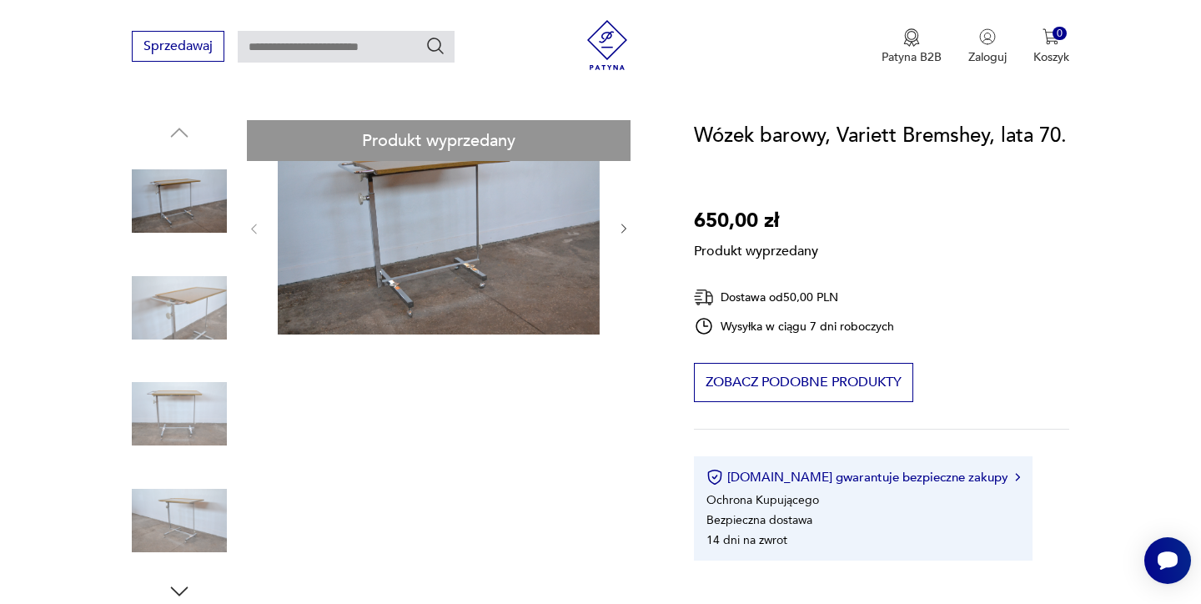
scroll to position [156, 0]
click at [184, 329] on div "Produkt wyprzedany Opis produktu Wózek barowy , Variett Bremshey z lat 70 . W p…" at bounding box center [393, 615] width 522 height 992
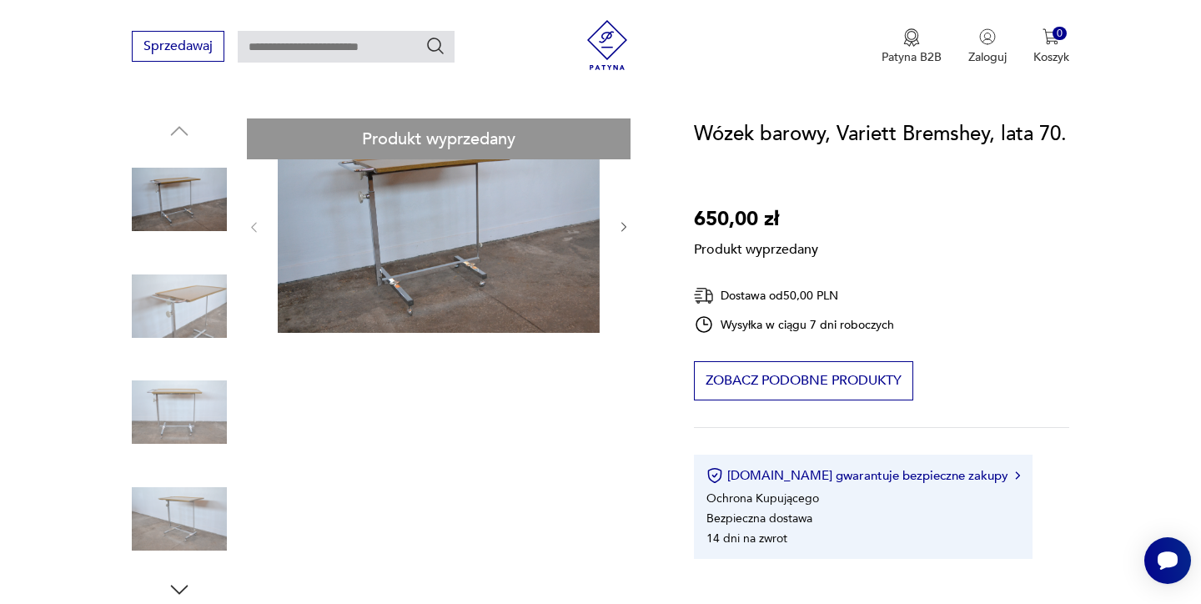
scroll to position [439, 0]
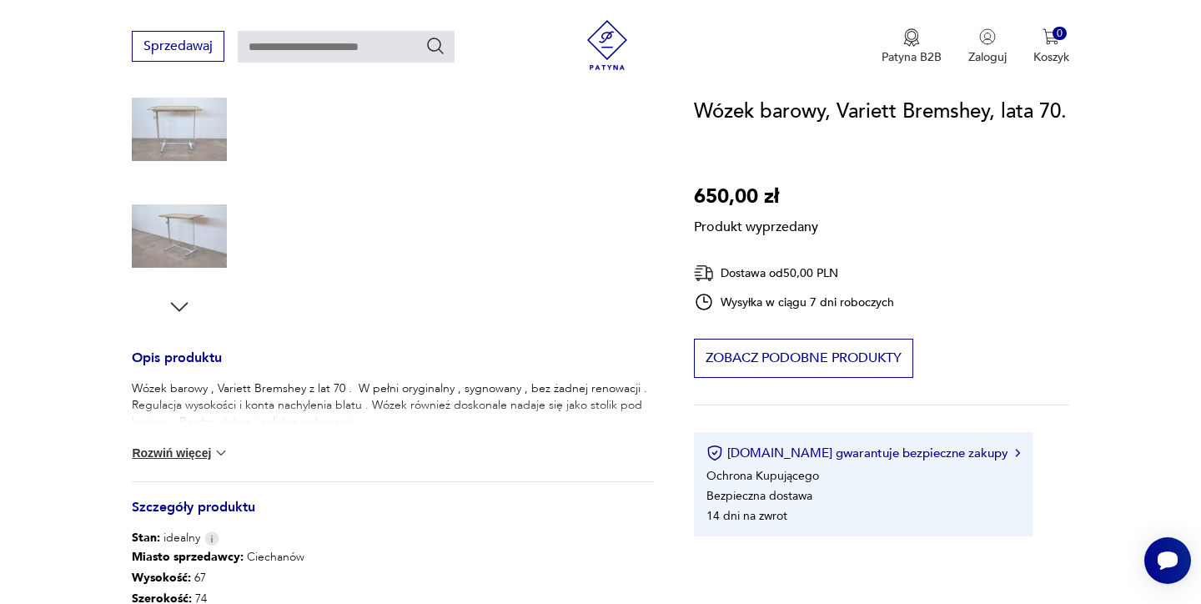
click at [178, 449] on button "Rozwiń więcej" at bounding box center [180, 452] width 97 height 17
click at [178, 307] on div "Produkt wyprzedany Opis produktu Wózek barowy , Variett Bremshey z lat 70 . W p…" at bounding box center [393, 333] width 522 height 995
click at [180, 309] on div "Produkt wyprzedany Opis produktu Wózek barowy , Variett Bremshey z lat 70 . W p…" at bounding box center [393, 333] width 522 height 995
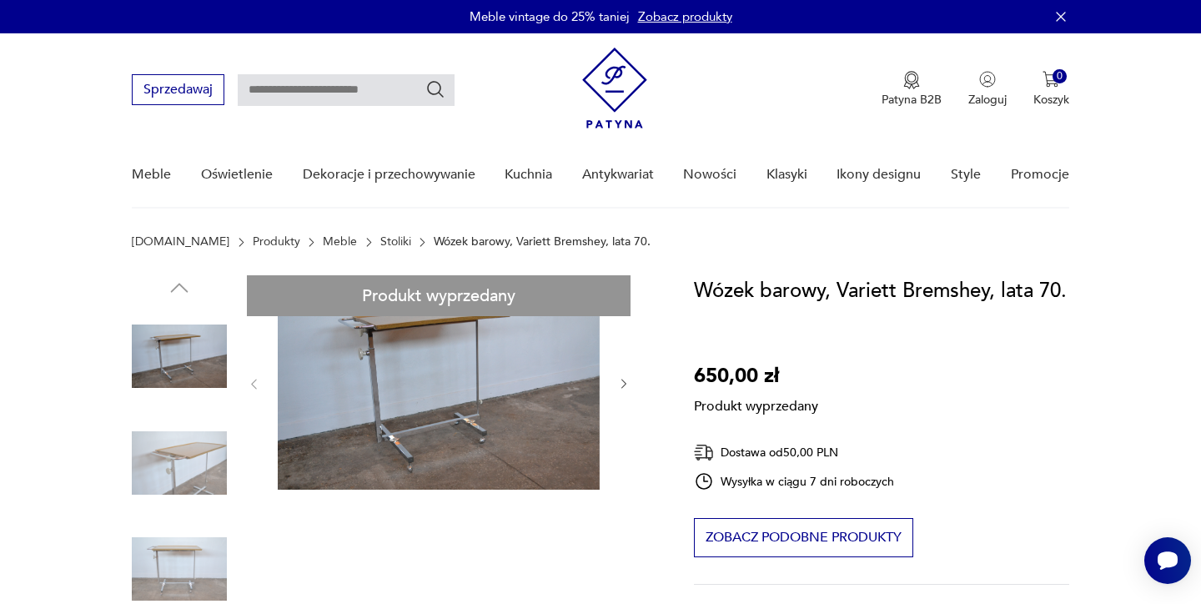
scroll to position [0, 0]
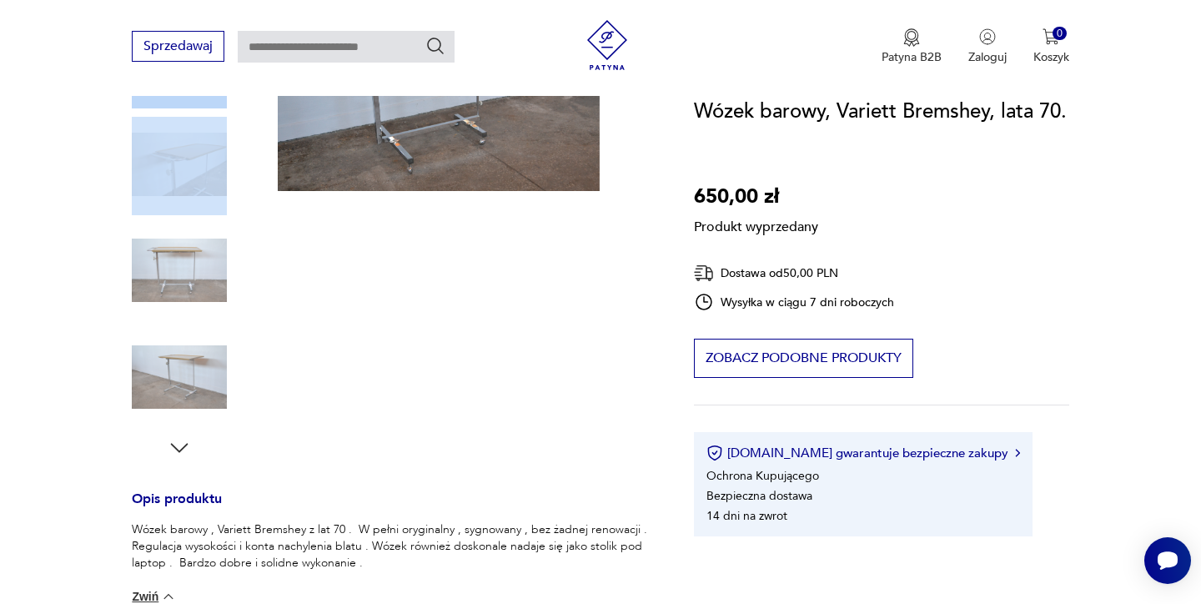
scroll to position [302, 0]
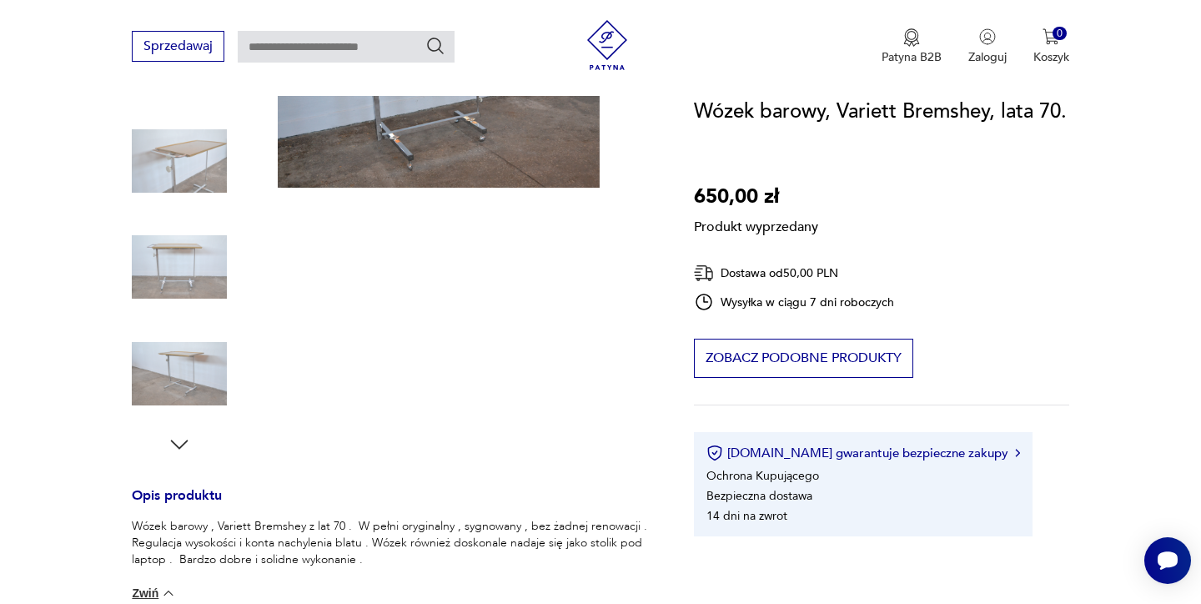
click at [163, 374] on div "Produkt wyprzedany Opis produktu Wózek barowy , Variett Bremshey z lat 70 . W p…" at bounding box center [393, 470] width 522 height 995
click at [178, 447] on div "Produkt wyprzedany Opis produktu Wózek barowy , Variett Bremshey z lat 70 . W p…" at bounding box center [393, 470] width 522 height 995
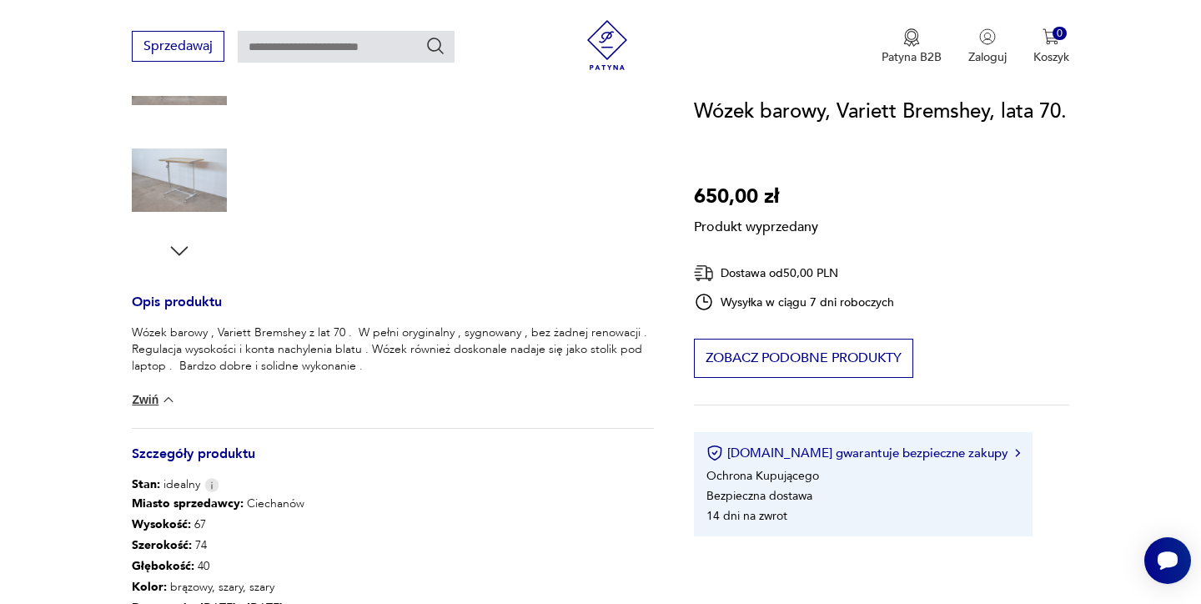
scroll to position [478, 0]
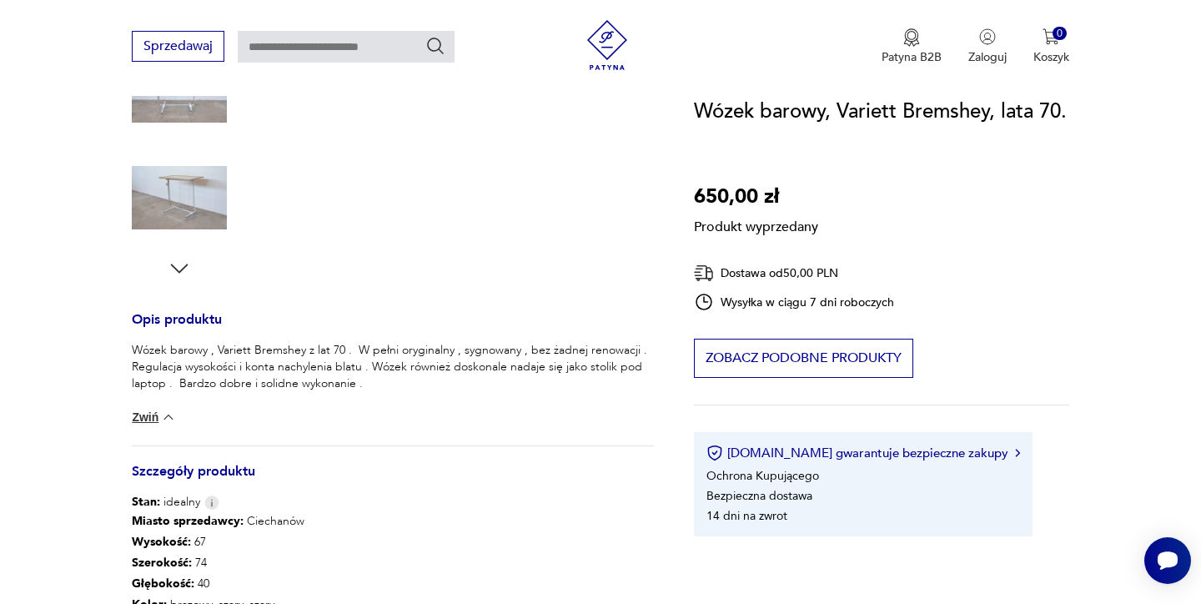
click at [180, 270] on div "Produkt wyprzedany Opis produktu Wózek barowy , Variett Bremshey z lat 70 . W p…" at bounding box center [393, 294] width 522 height 995
click at [184, 211] on div "Produkt wyprzedany Opis produktu Wózek barowy , Variett Bremshey z lat 70 . W p…" at bounding box center [393, 294] width 522 height 995
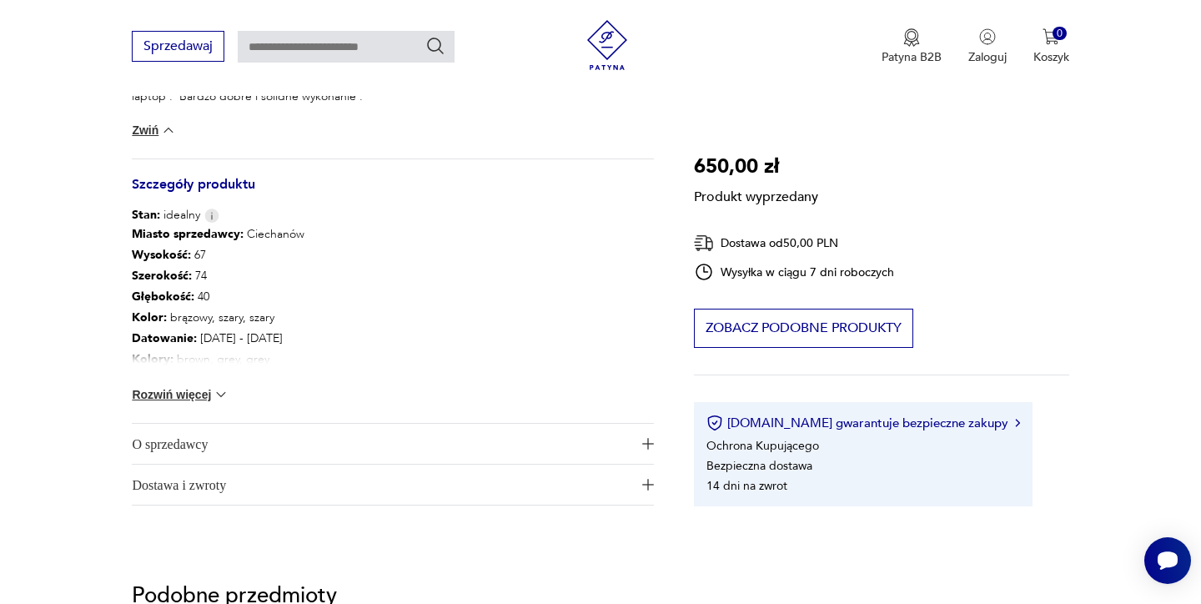
scroll to position [766, 0]
click at [172, 388] on button "Rozwiń więcej" at bounding box center [180, 392] width 97 height 17
